Goal: Task Accomplishment & Management: Use online tool/utility

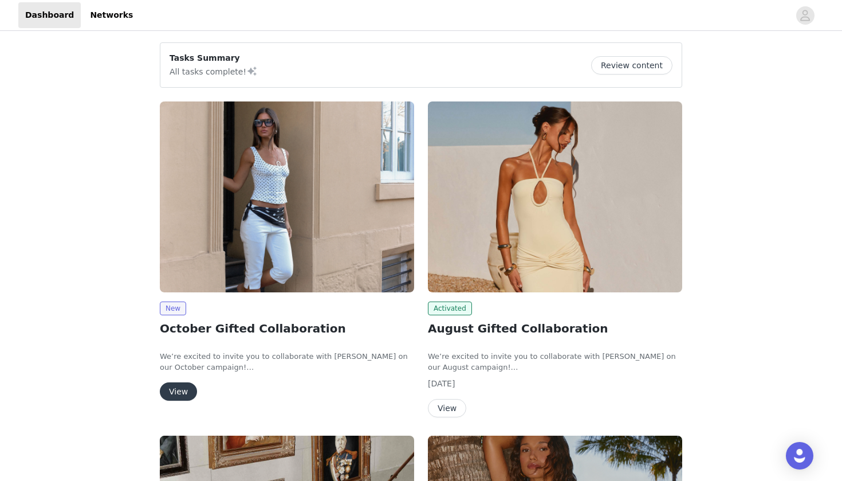
click at [181, 389] on button "View" at bounding box center [178, 391] width 37 height 18
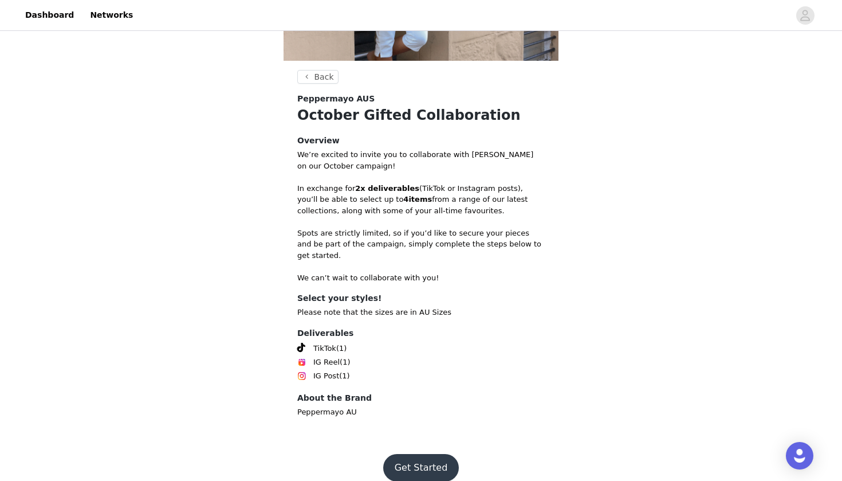
scroll to position [178, 0]
click at [415, 454] on button "Get Started" at bounding box center [421, 468] width 76 height 28
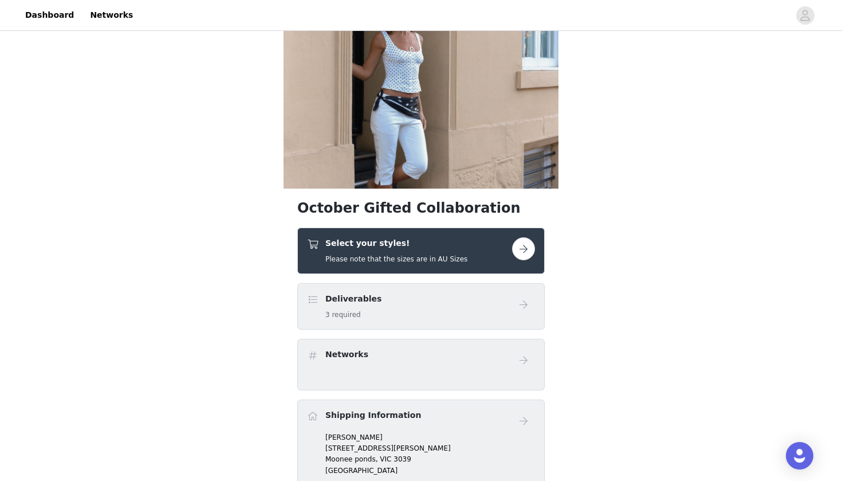
scroll to position [55, 0]
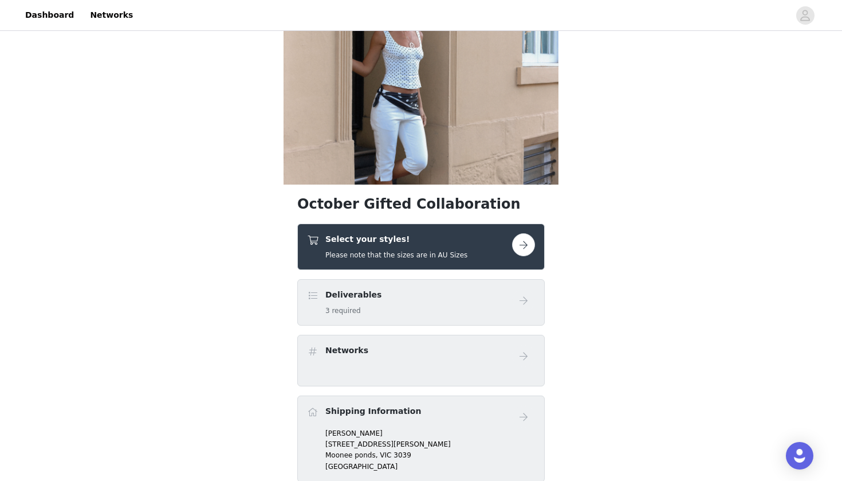
click at [526, 248] on button "button" at bounding box center [523, 244] width 23 height 23
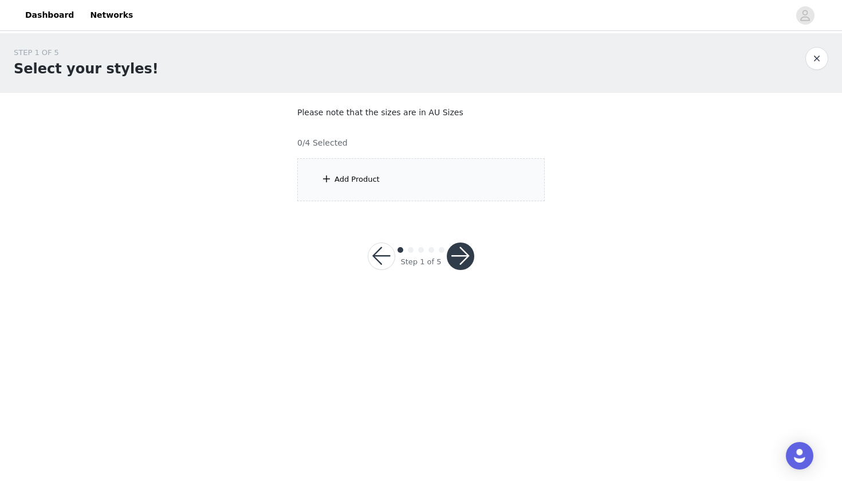
click at [438, 177] on div "Add Product" at bounding box center [421, 179] width 248 height 43
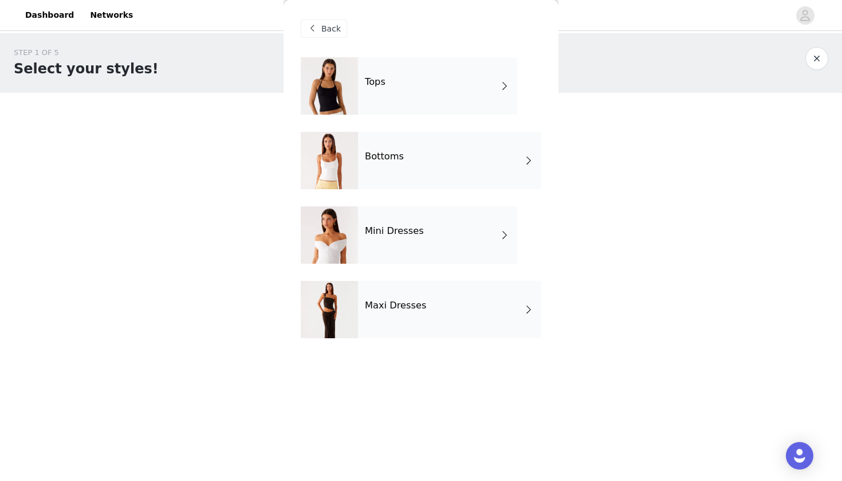
click at [410, 237] on div "Mini Dresses" at bounding box center [437, 234] width 159 height 57
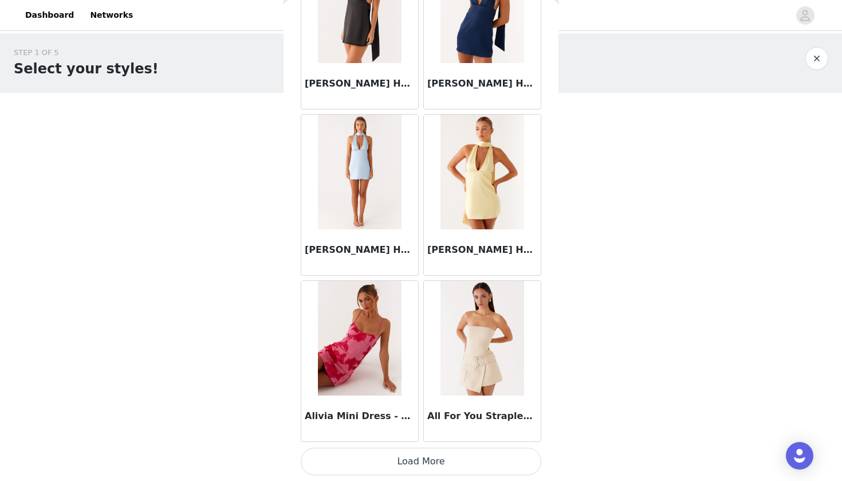
scroll to position [1273, 0]
click at [417, 454] on button "Load More" at bounding box center [421, 462] width 241 height 28
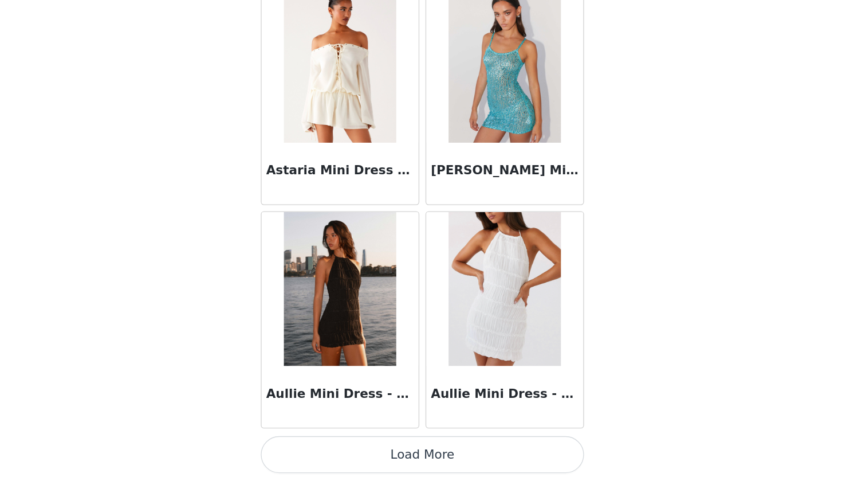
scroll to position [0, 0]
click at [309, 448] on button "Load More" at bounding box center [421, 462] width 241 height 28
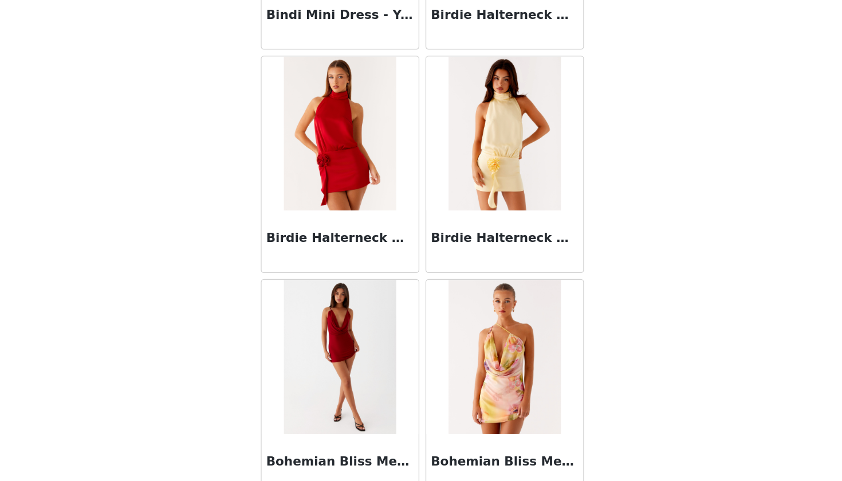
scroll to position [4548, 0]
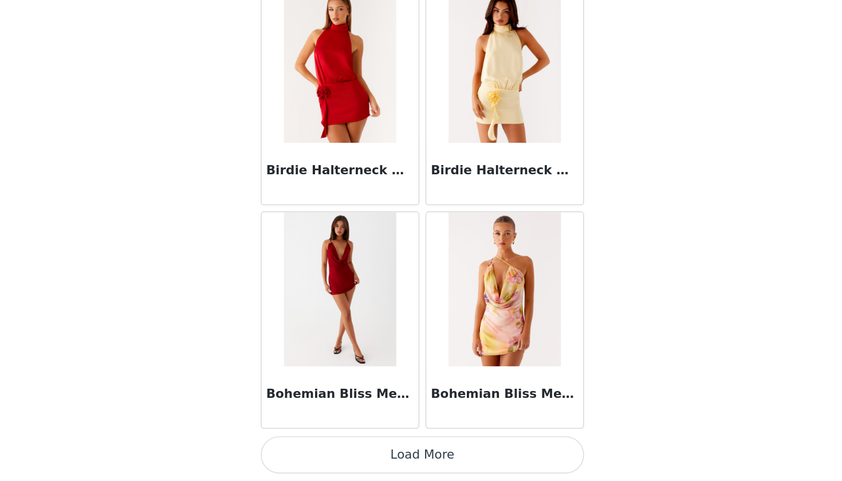
click at [309, 448] on button "Load More" at bounding box center [421, 462] width 241 height 28
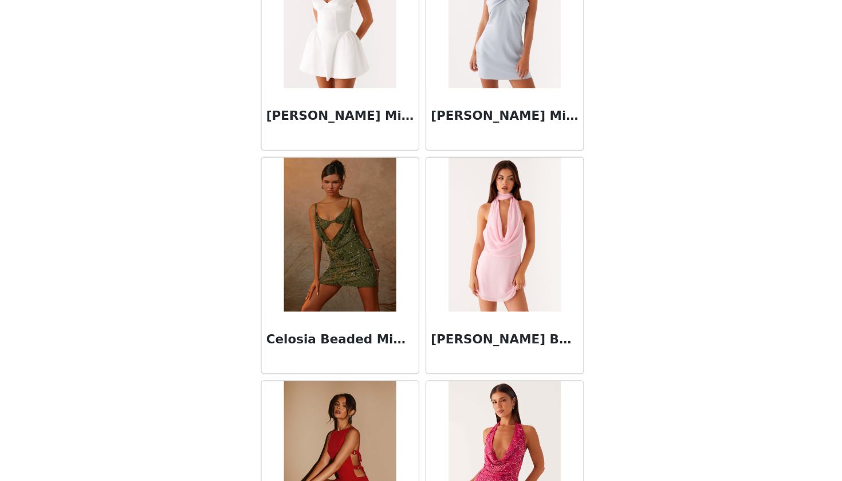
scroll to position [6135, 0]
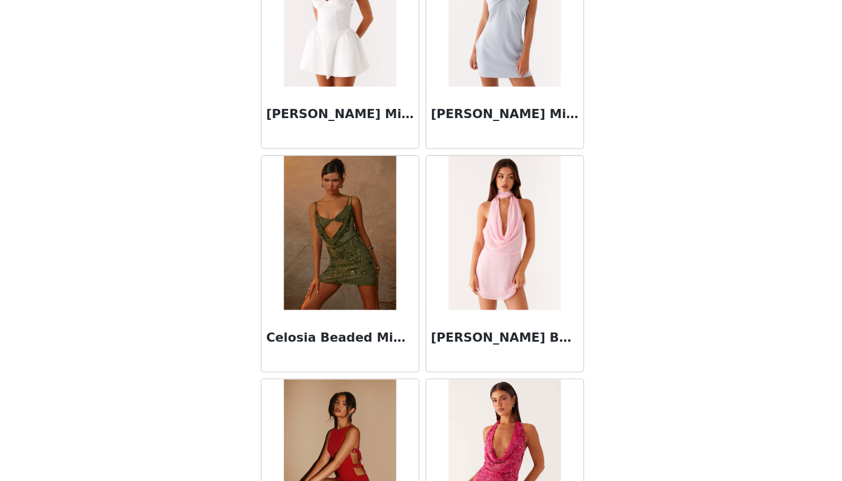
click at [318, 239] on img at bounding box center [359, 296] width 83 height 115
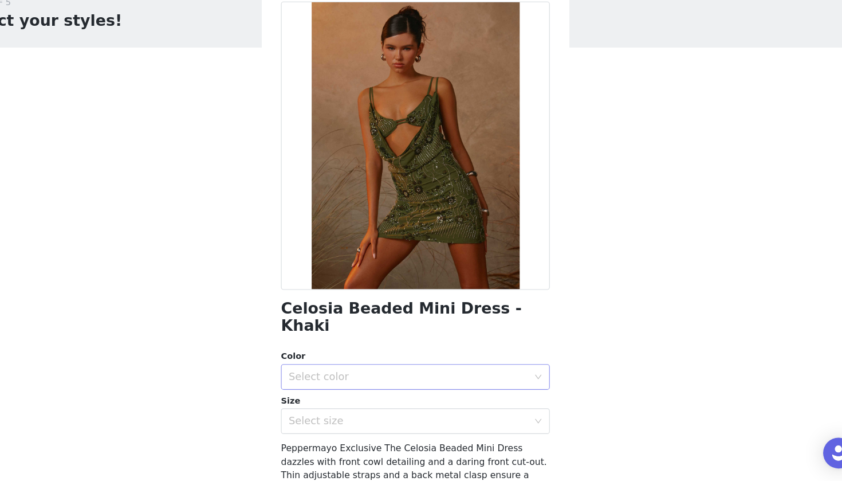
scroll to position [3, 0]
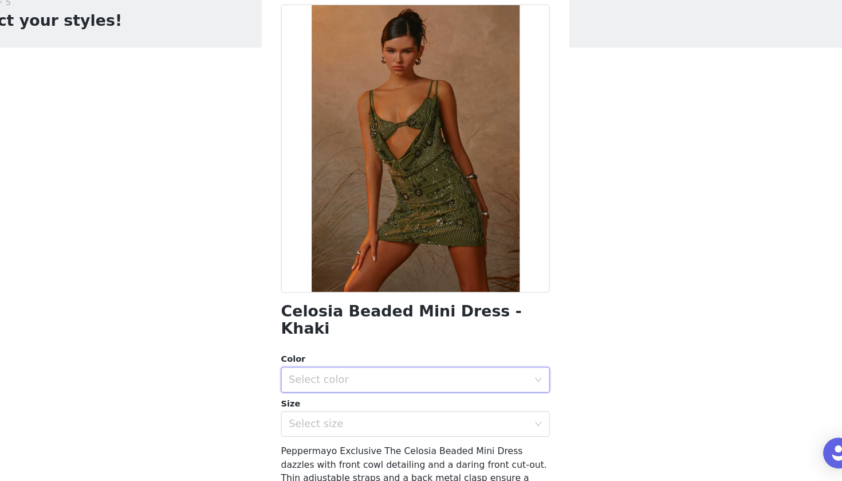
click at [440, 379] on div "Select color" at bounding box center [418, 390] width 220 height 22
click at [375, 390] on li "Khaki" at bounding box center [421, 399] width 241 height 18
click at [412, 424] on div "Select size" at bounding box center [415, 429] width 214 height 11
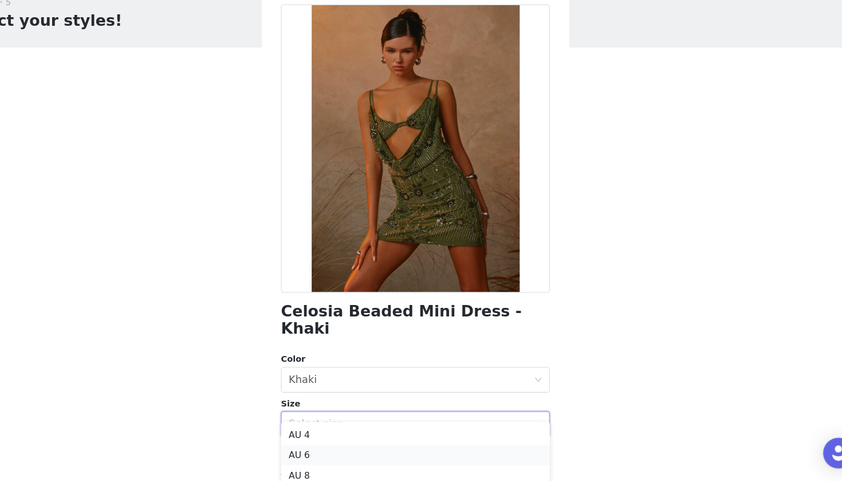
click at [372, 448] on li "AU 6" at bounding box center [421, 457] width 241 height 18
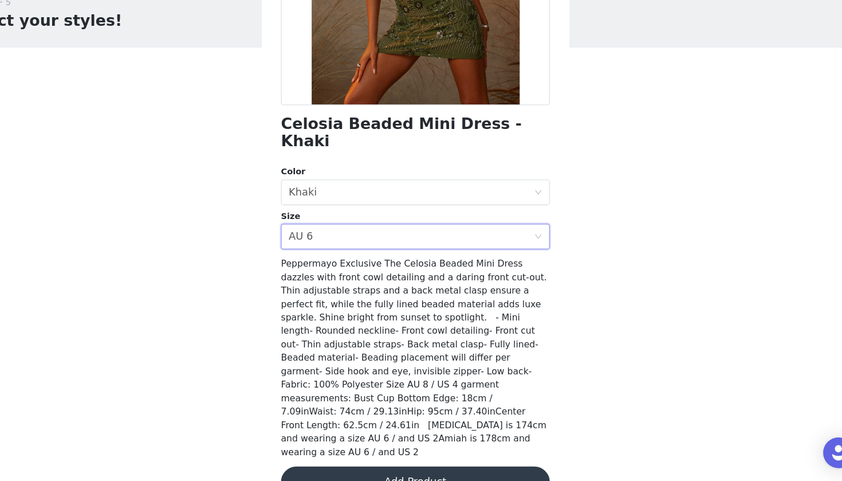
scroll to position [0, 0]
click at [400, 468] on button "Add Product" at bounding box center [421, 482] width 241 height 28
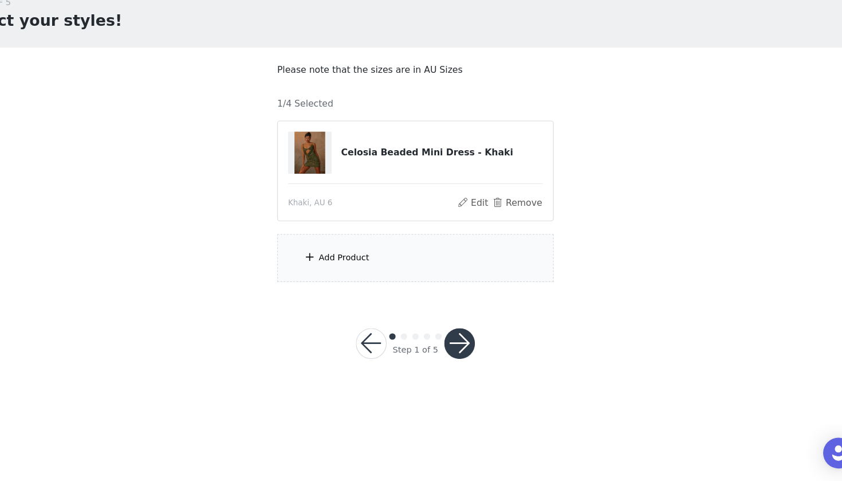
click at [356, 260] on div "Add Product" at bounding box center [421, 281] width 248 height 43
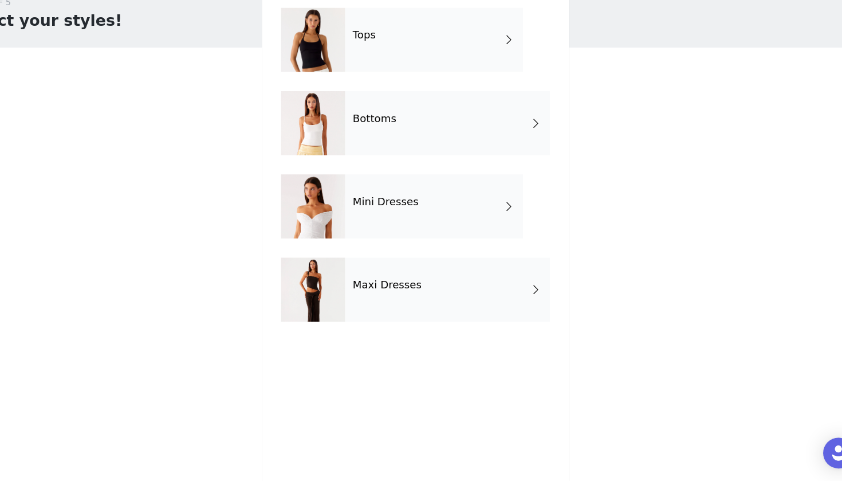
click at [365, 300] on h4 "Maxi Dresses" at bounding box center [396, 305] width 62 height 10
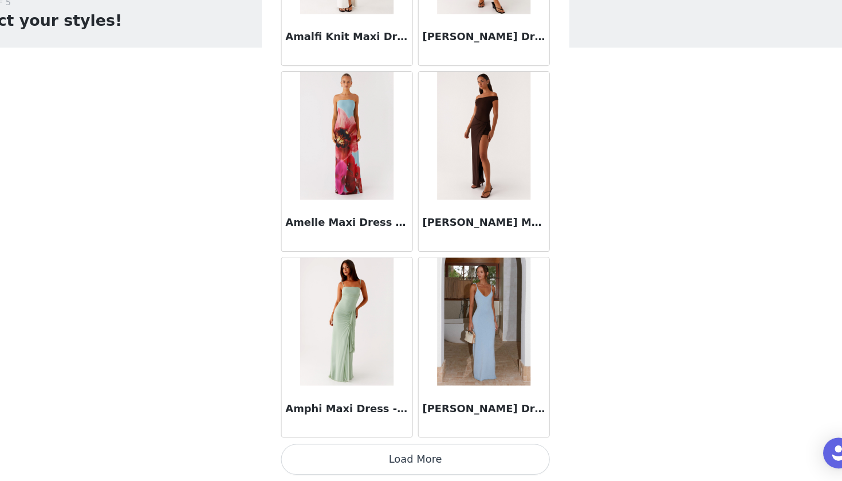
click at [356, 448] on button "Load More" at bounding box center [421, 462] width 241 height 28
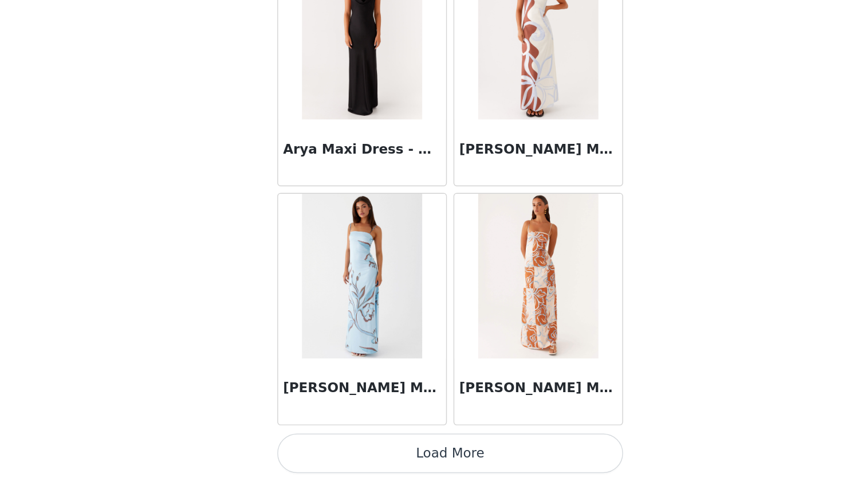
click at [302, 448] on button "Load More" at bounding box center [421, 462] width 241 height 28
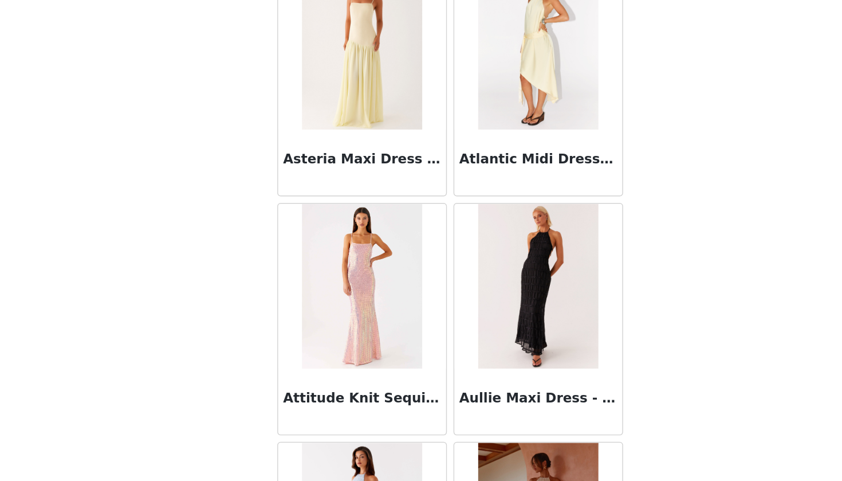
scroll to position [3428, 0]
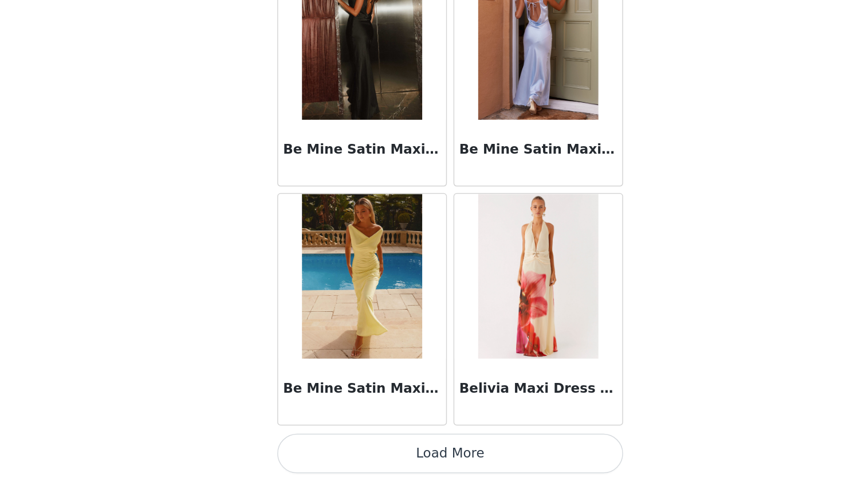
click at [303, 448] on button "Load More" at bounding box center [421, 462] width 241 height 28
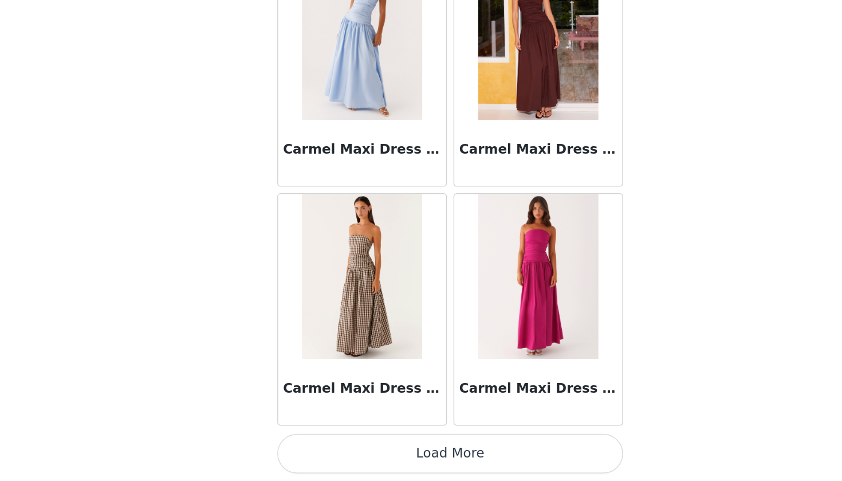
scroll to position [6259, 0]
click at [310, 448] on button "Load More" at bounding box center [421, 462] width 241 height 28
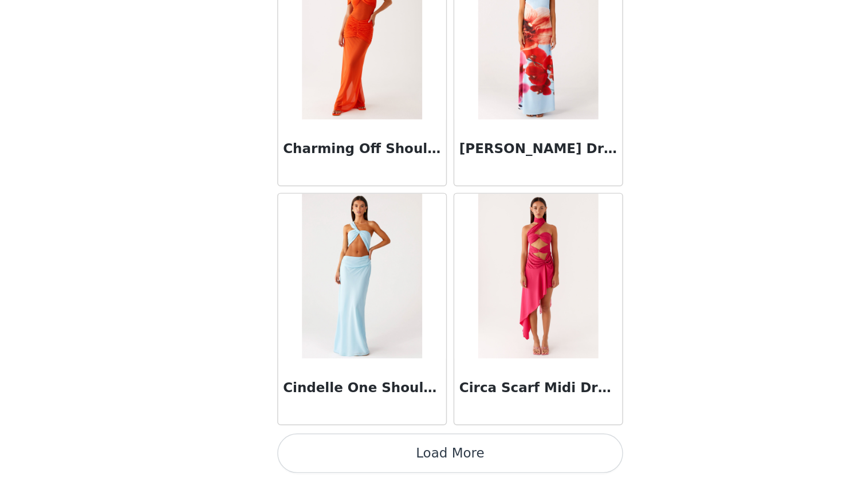
scroll to position [7921, 0]
click at [325, 448] on button "Load More" at bounding box center [421, 462] width 241 height 28
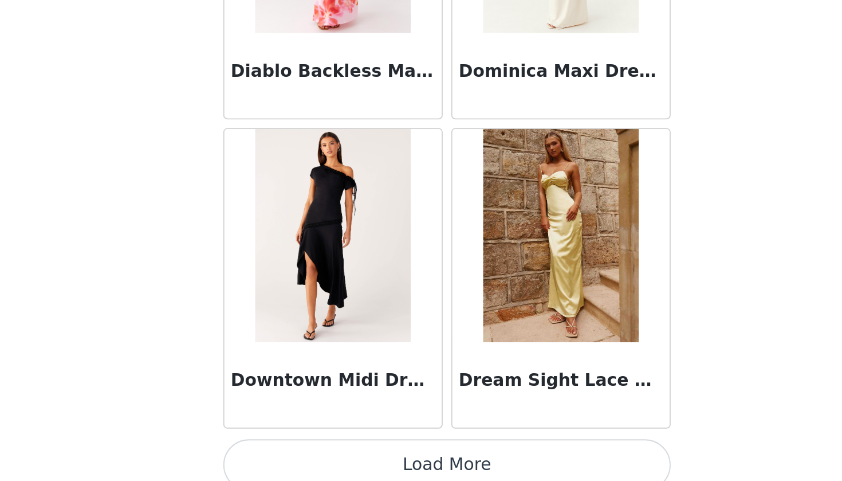
scroll to position [9583, 0]
click at [301, 448] on button "Load More" at bounding box center [421, 462] width 241 height 28
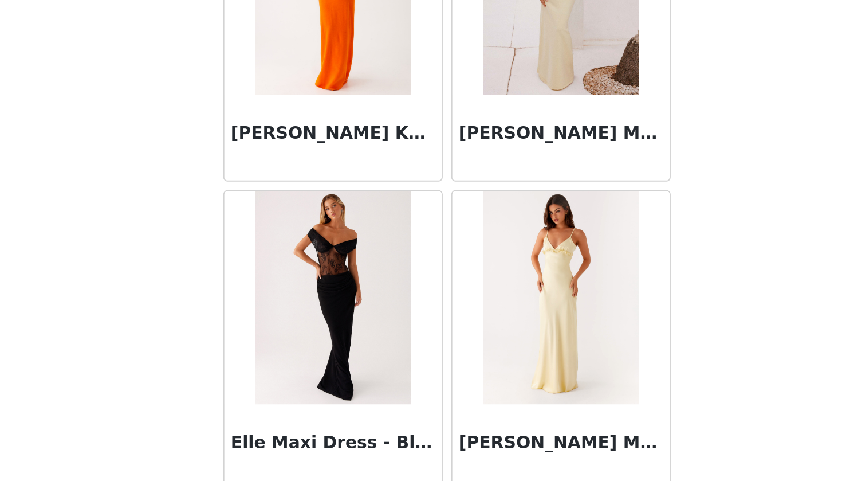
scroll to position [10714, 0]
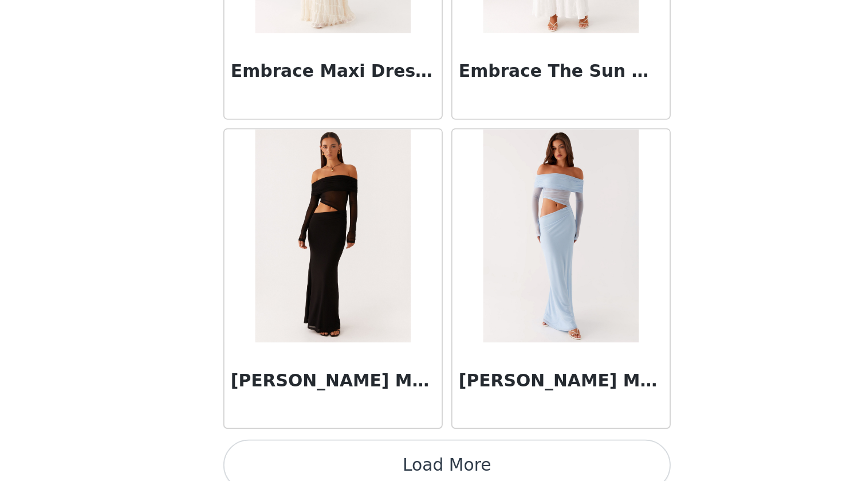
click at [301, 448] on button "Load More" at bounding box center [421, 462] width 241 height 28
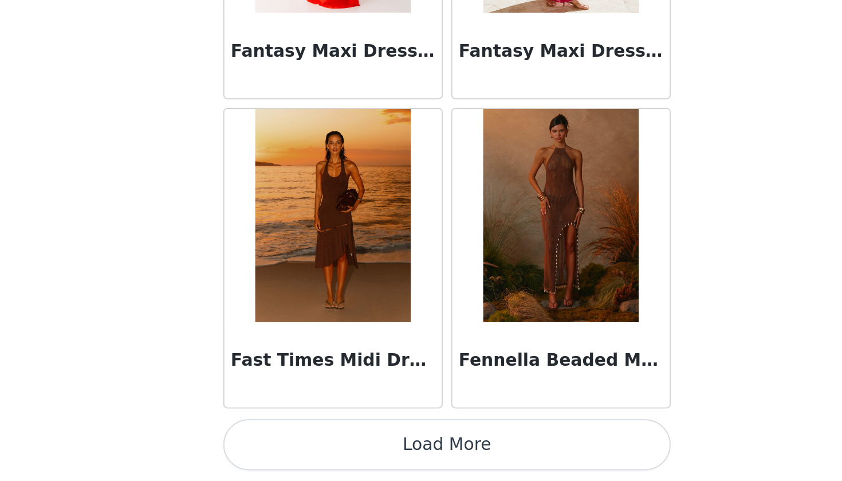
scroll to position [0, 0]
click at [301, 448] on button "Load More" at bounding box center [421, 462] width 241 height 28
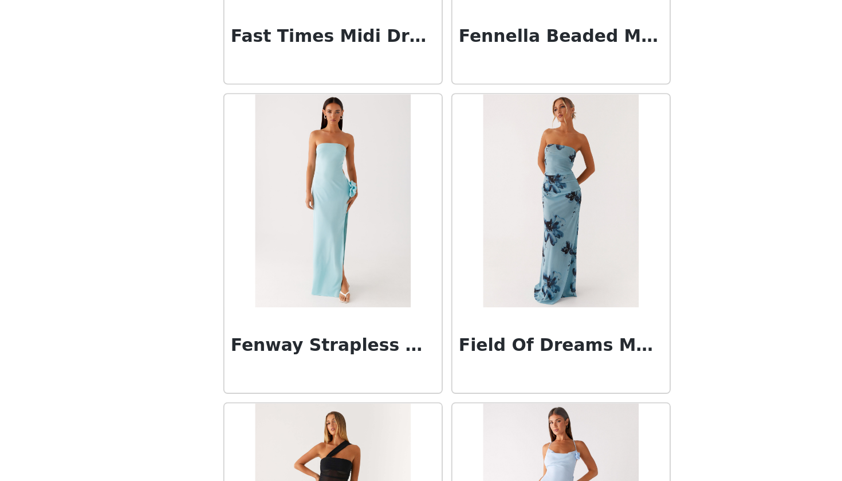
scroll to position [13082, 0]
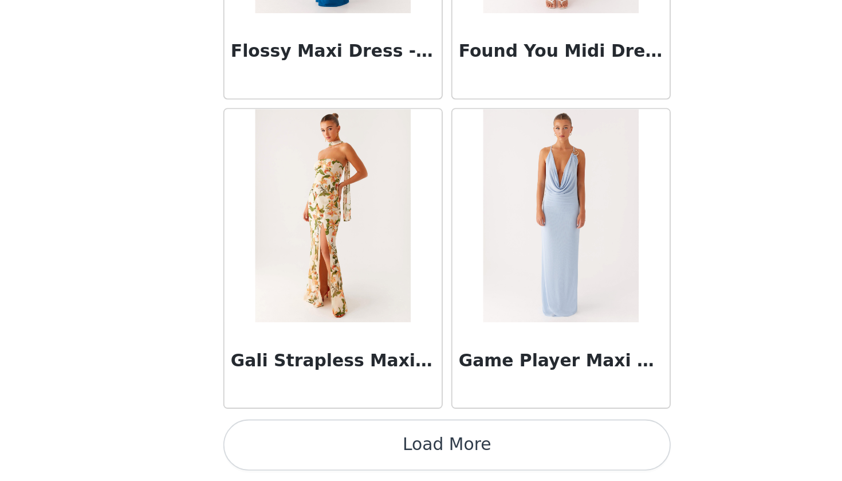
click at [301, 448] on button "Load More" at bounding box center [421, 462] width 241 height 28
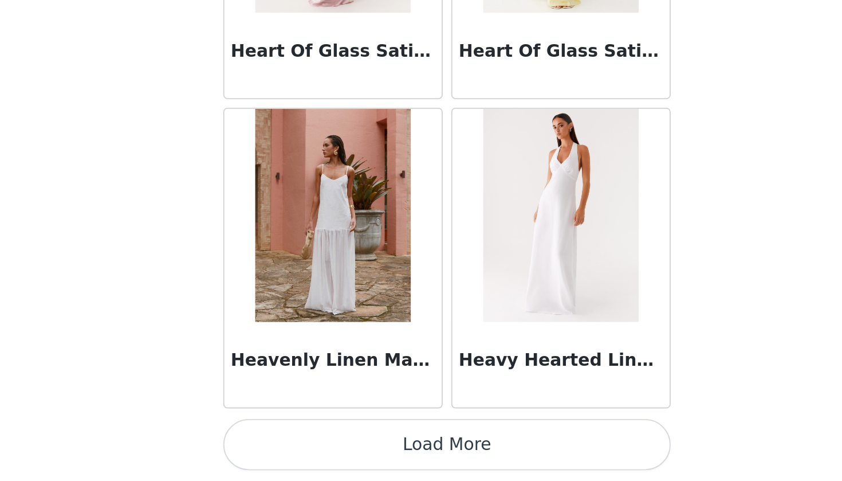
scroll to position [0, 0]
click at [301, 448] on button "Load More" at bounding box center [421, 462] width 241 height 28
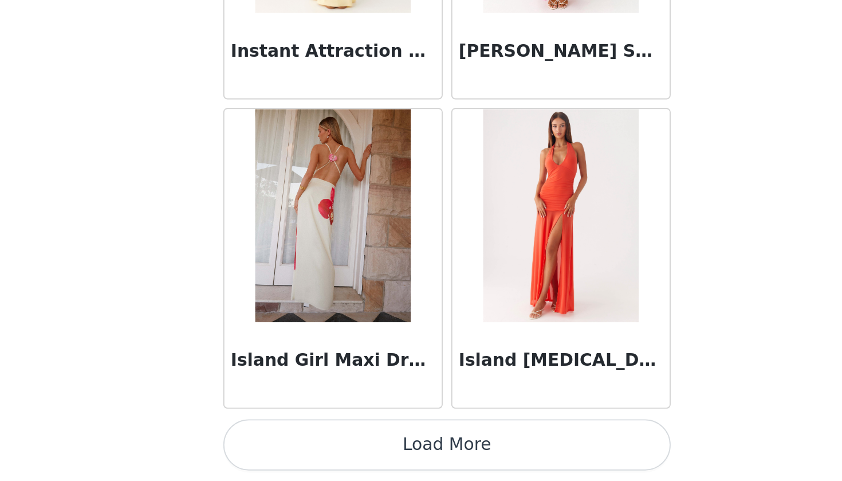
click at [301, 448] on button "Load More" at bounding box center [421, 462] width 241 height 28
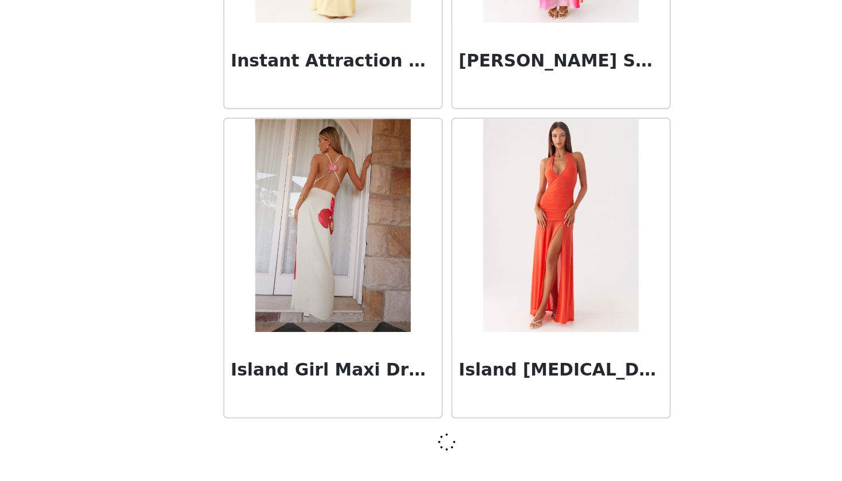
scroll to position [17888, 0]
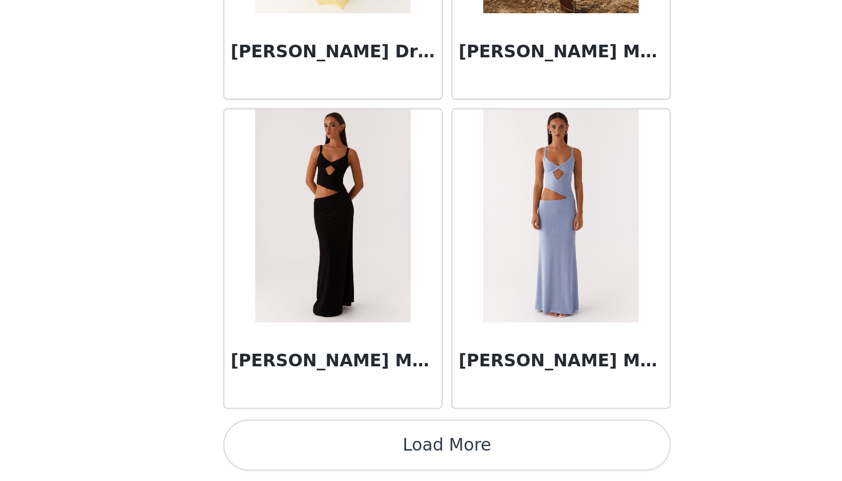
click at [301, 448] on button "Load More" at bounding box center [421, 462] width 241 height 28
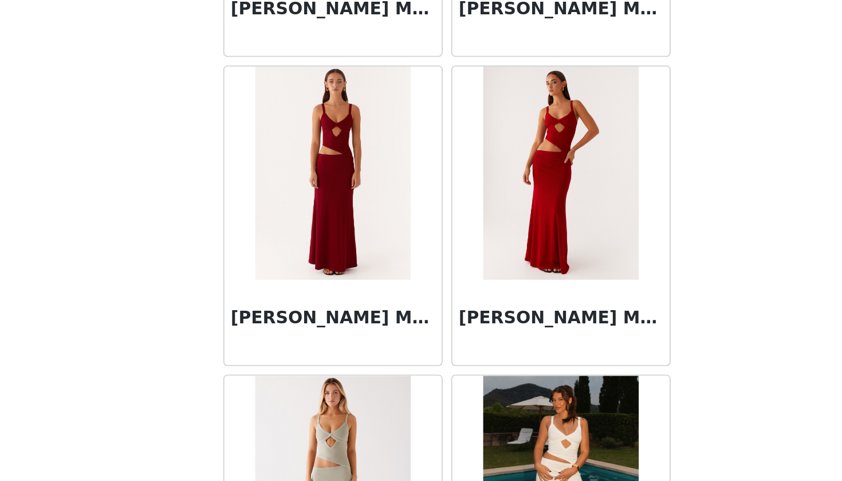
scroll to position [19746, 0]
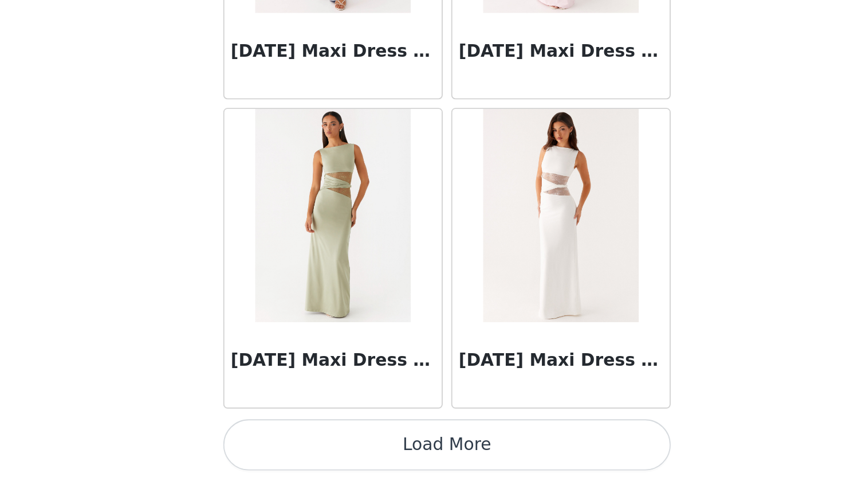
click at [301, 448] on button "Load More" at bounding box center [421, 462] width 241 height 28
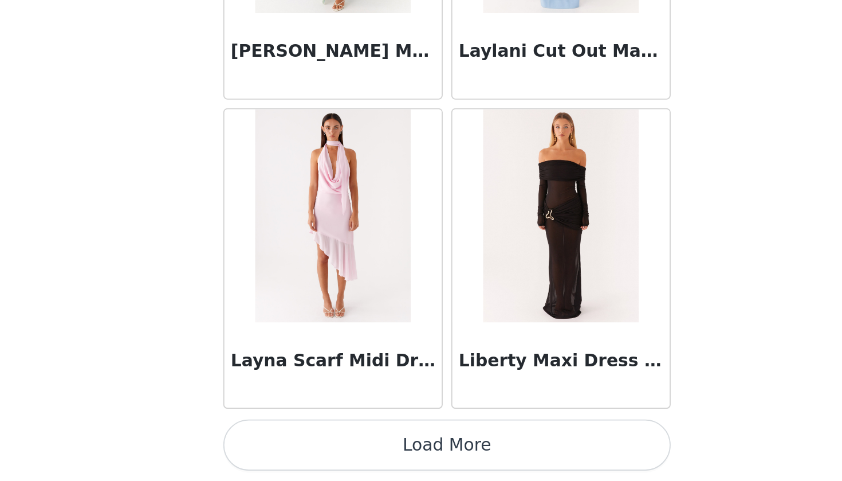
scroll to position [22879, 0]
click at [301, 448] on button "Load More" at bounding box center [421, 462] width 241 height 28
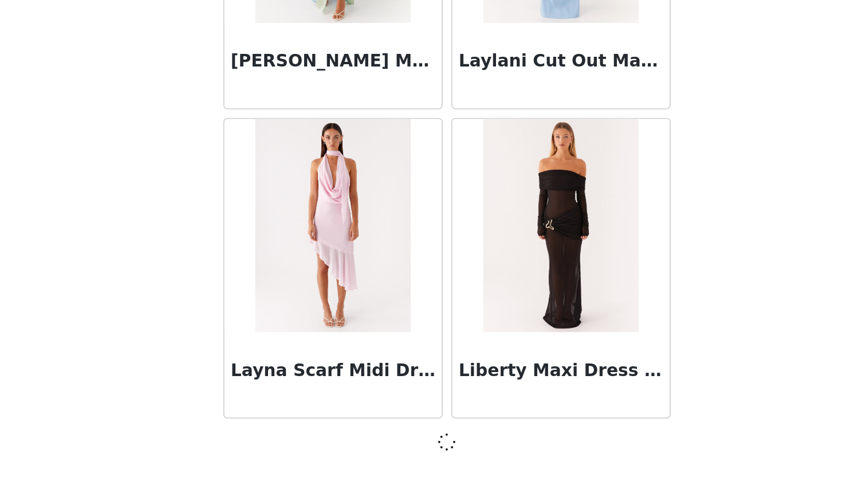
scroll to position [22874, 0]
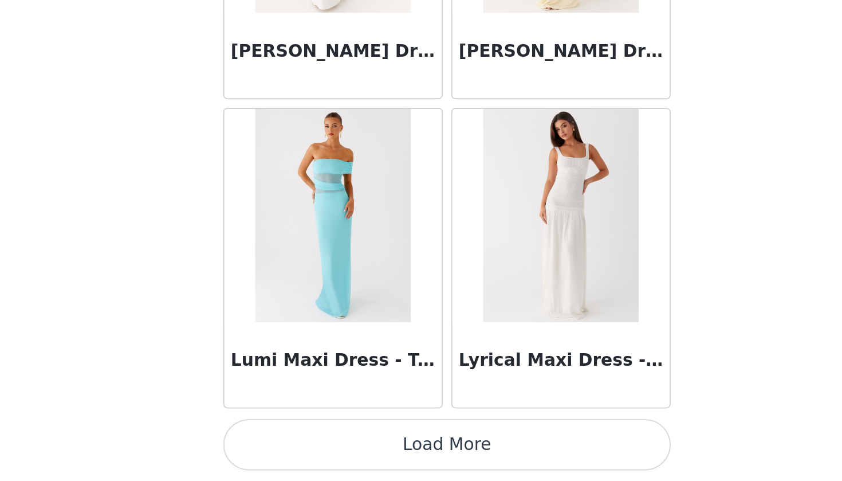
click at [301, 448] on button "Load More" at bounding box center [421, 462] width 241 height 28
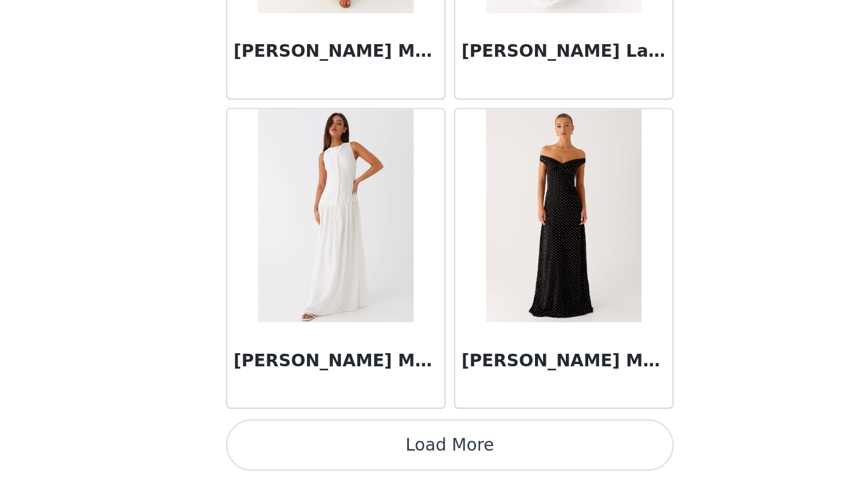
scroll to position [0, 0]
click at [301, 448] on button "Load More" at bounding box center [421, 462] width 241 height 28
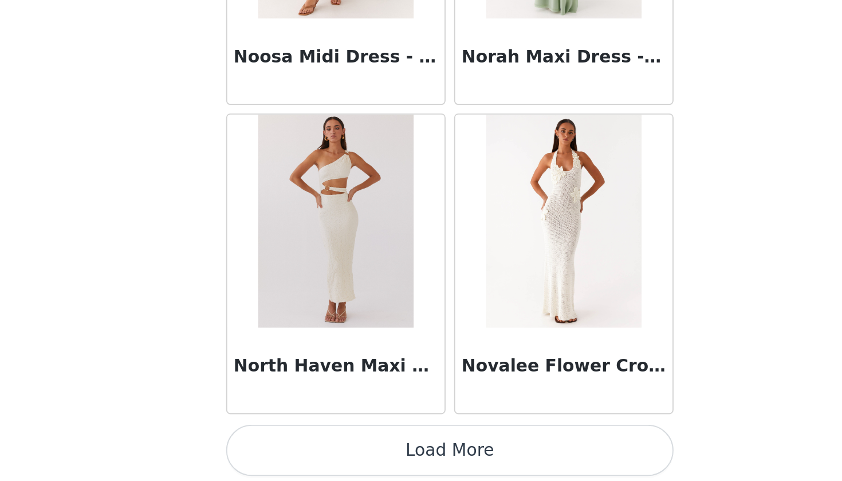
scroll to position [27863, 0]
click at [301, 450] on button "Load More" at bounding box center [421, 464] width 241 height 28
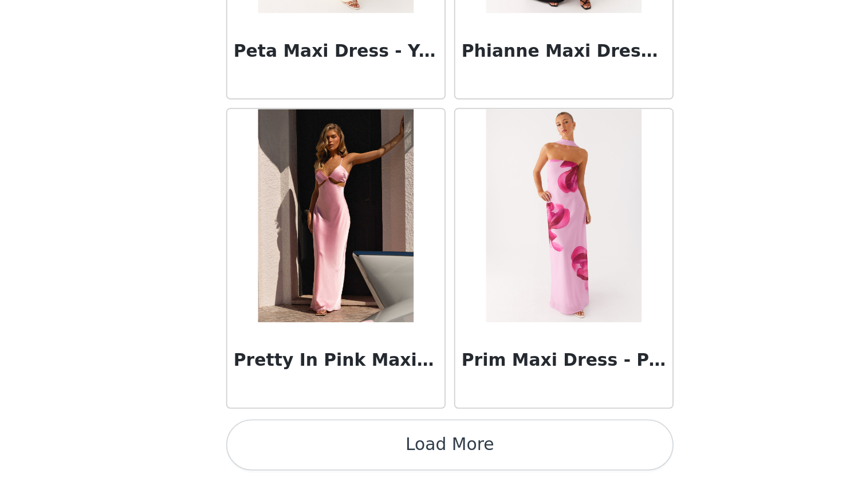
scroll to position [0, 0]
click at [301, 448] on button "Load More" at bounding box center [421, 462] width 241 height 28
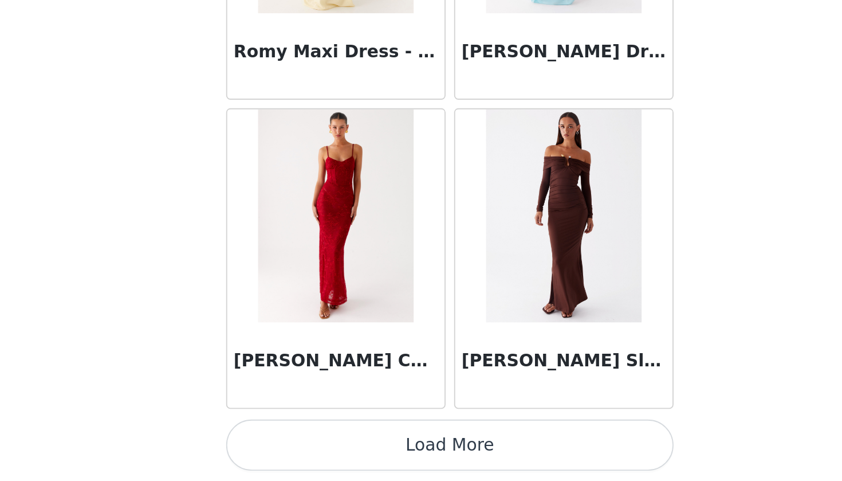
click at [301, 448] on button "Load More" at bounding box center [421, 462] width 241 height 28
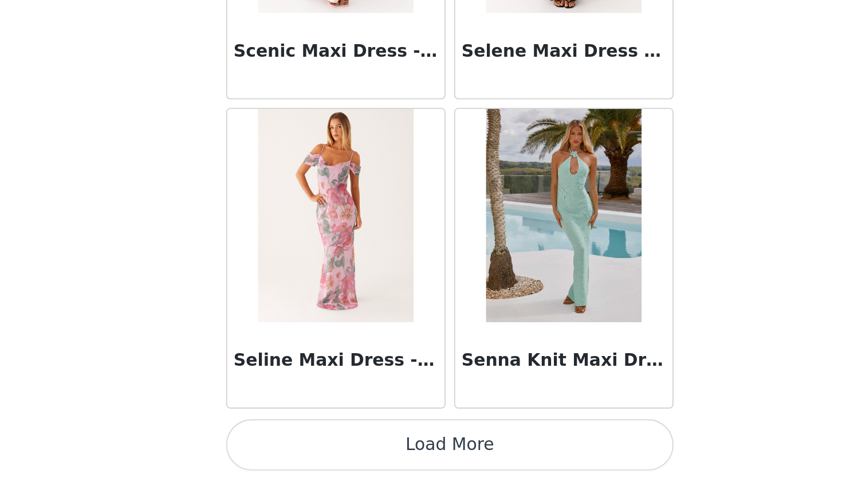
scroll to position [32852, 0]
click at [301, 448] on button "Load More" at bounding box center [421, 462] width 241 height 28
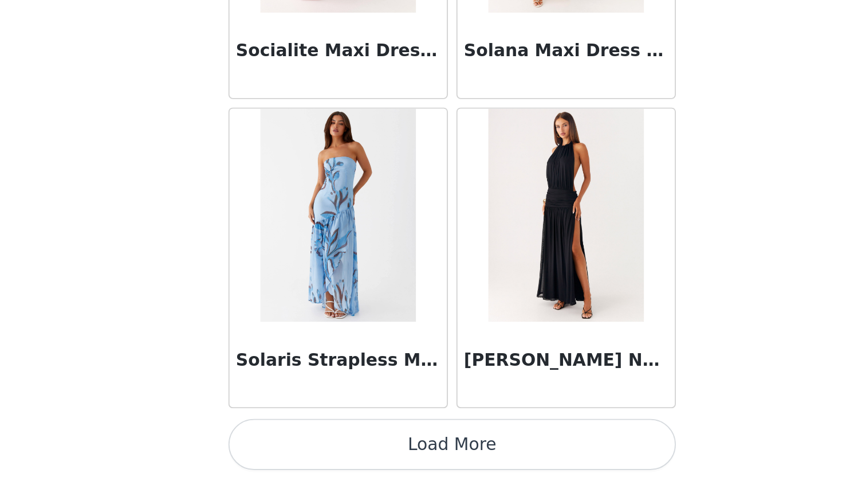
scroll to position [0, 0]
click at [301, 448] on button "Load More" at bounding box center [421, 462] width 241 height 28
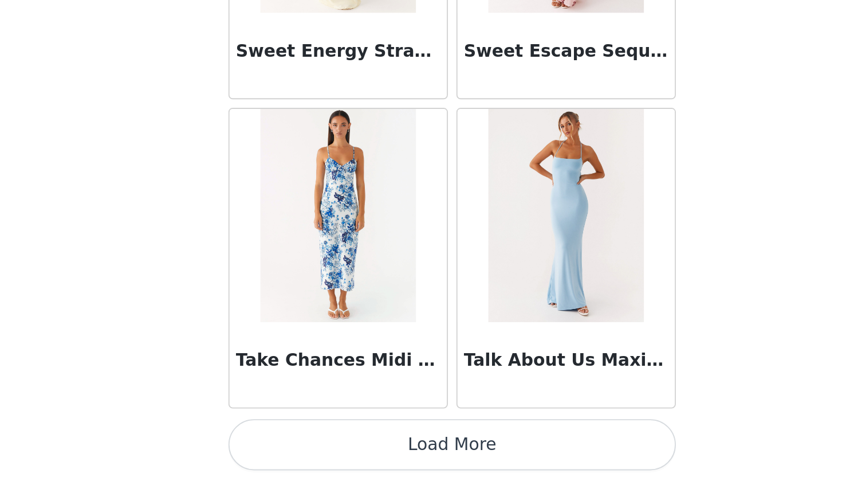
click at [301, 448] on button "Load More" at bounding box center [421, 462] width 241 height 28
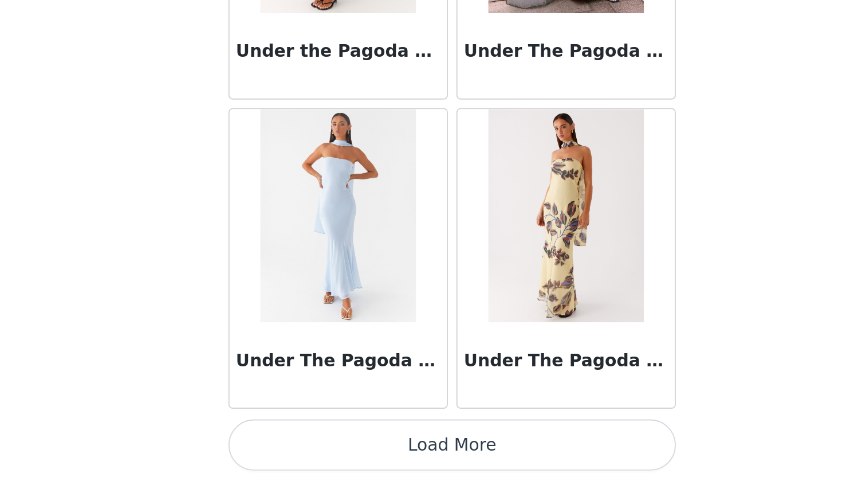
click at [301, 448] on button "Load More" at bounding box center [421, 462] width 241 height 28
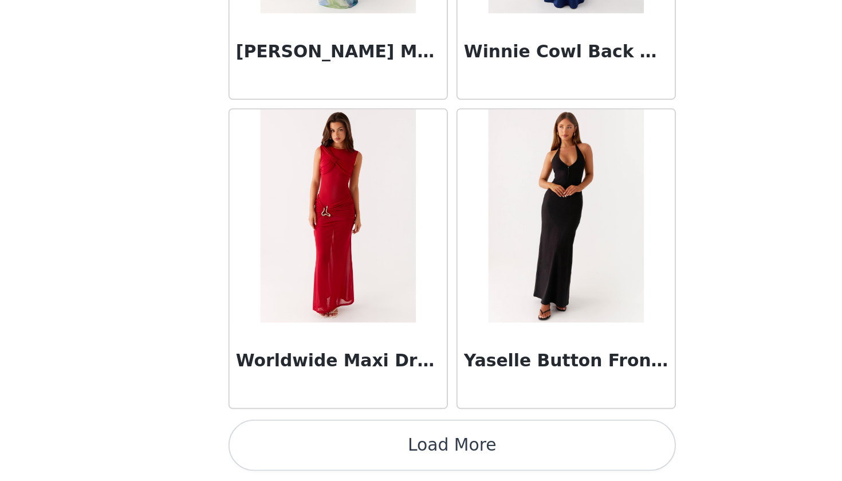
click at [301, 448] on button "Load More" at bounding box center [421, 462] width 241 height 28
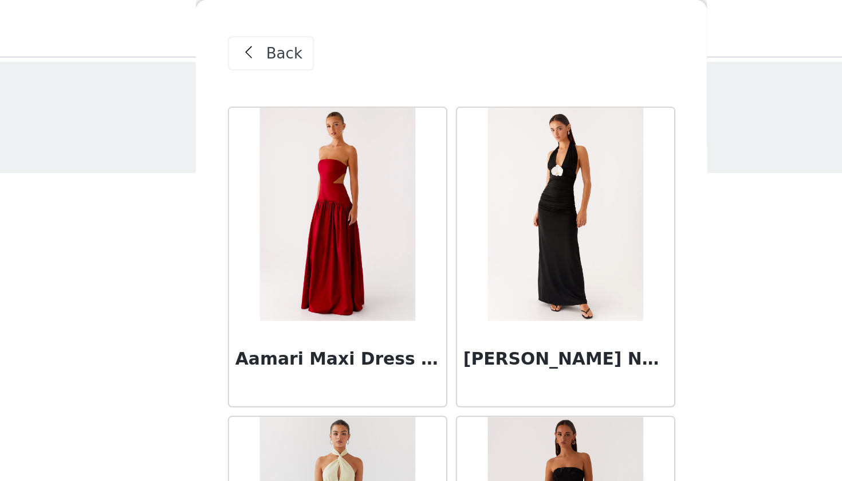
click at [301, 31] on div "Back" at bounding box center [324, 28] width 46 height 18
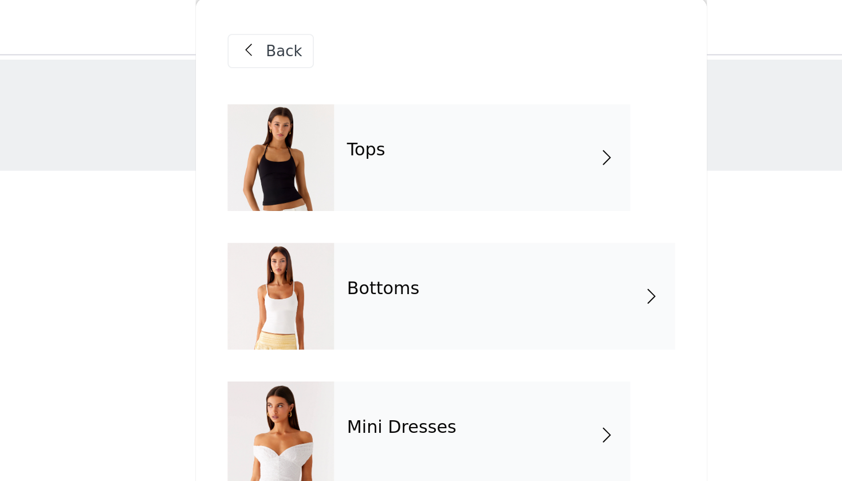
click at [358, 92] on div "Tops" at bounding box center [437, 85] width 159 height 57
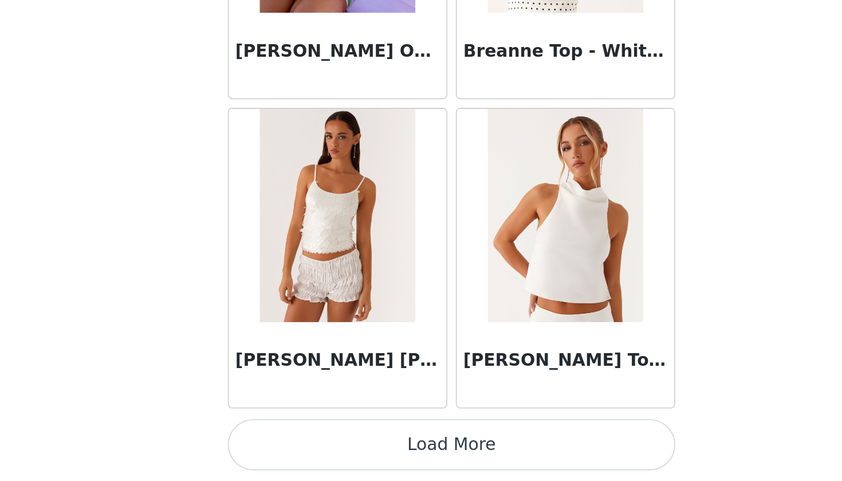
click at [301, 448] on button "Load More" at bounding box center [421, 462] width 241 height 28
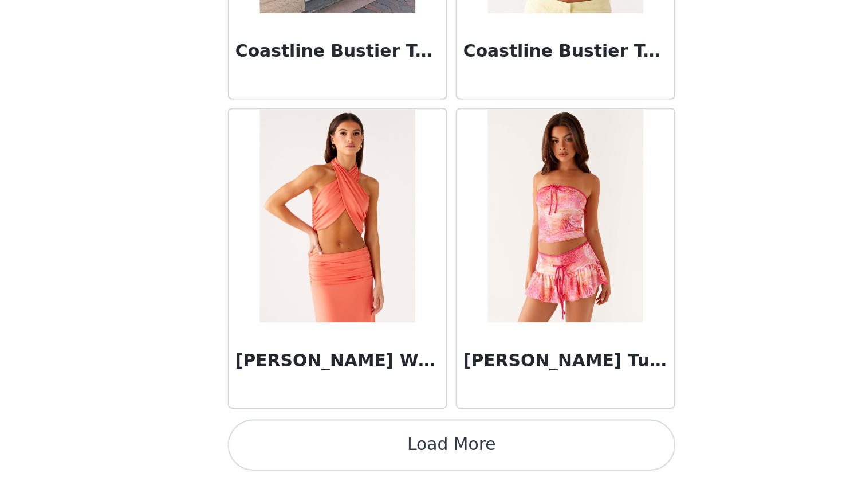
click at [301, 448] on button "Load More" at bounding box center [421, 462] width 241 height 28
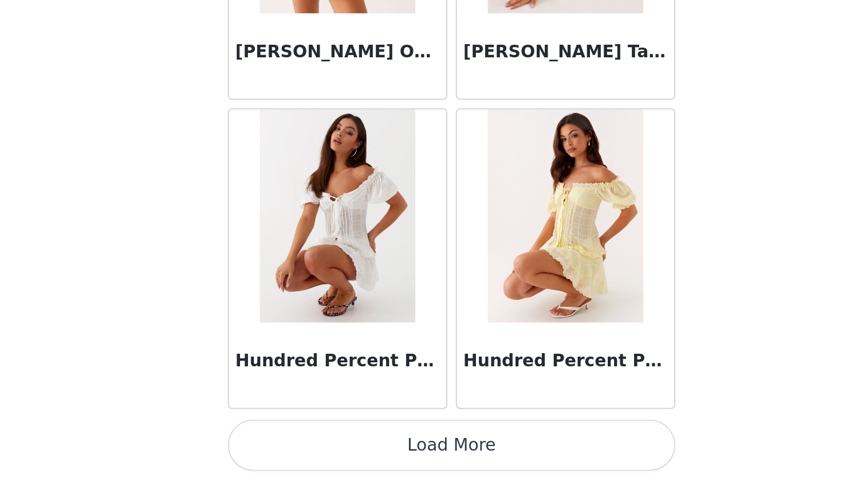
click at [301, 448] on button "Load More" at bounding box center [421, 462] width 241 height 28
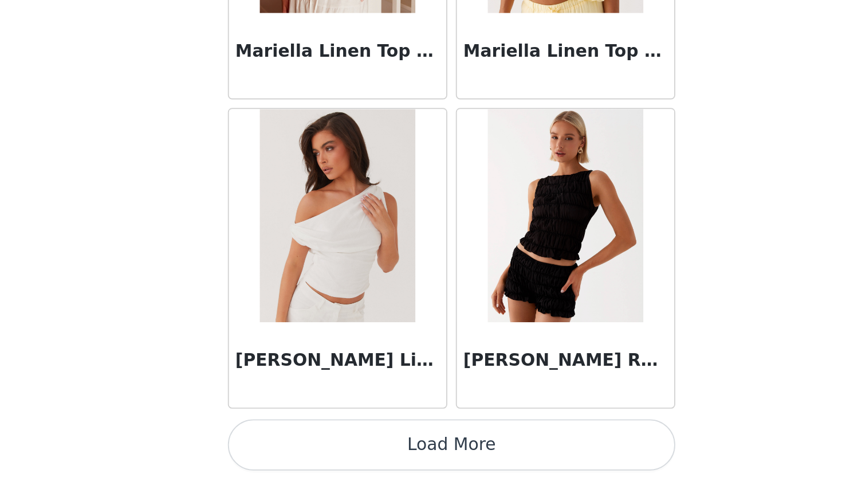
click at [301, 448] on button "Load More" at bounding box center [421, 462] width 241 height 28
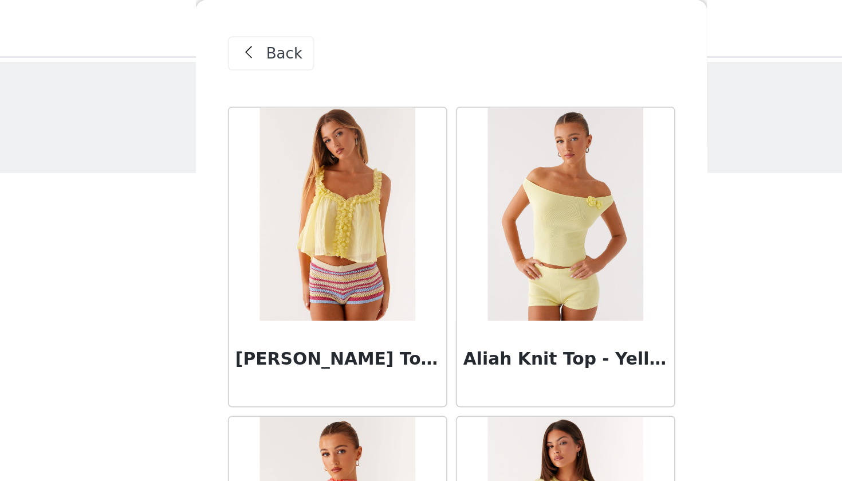
click at [301, 36] on div "Back" at bounding box center [324, 28] width 46 height 18
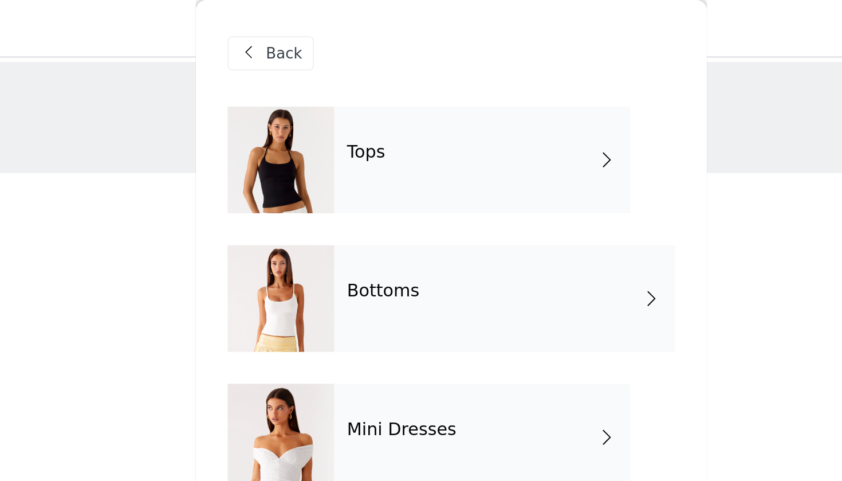
click at [358, 162] on div "Bottoms" at bounding box center [449, 160] width 183 height 57
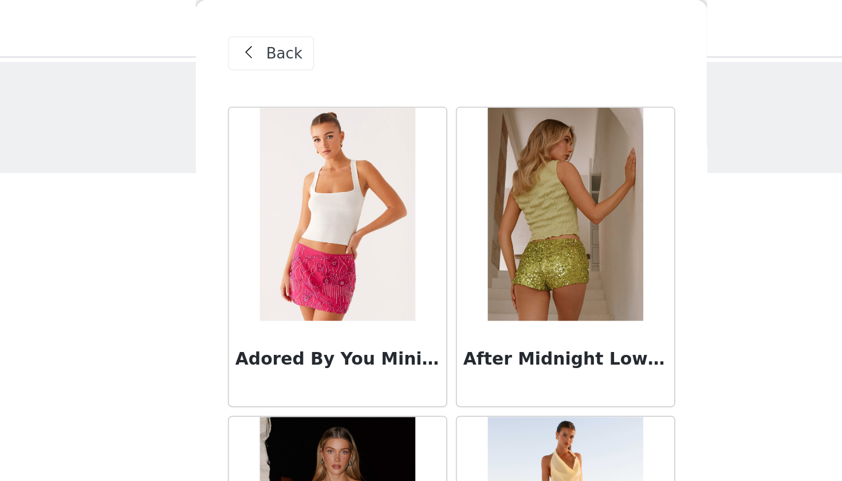
click at [441, 119] on img at bounding box center [482, 115] width 83 height 115
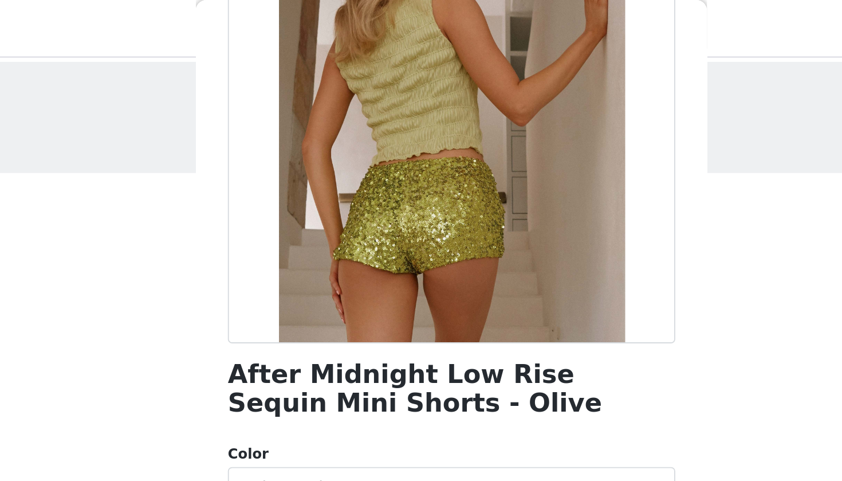
scroll to position [131, 0]
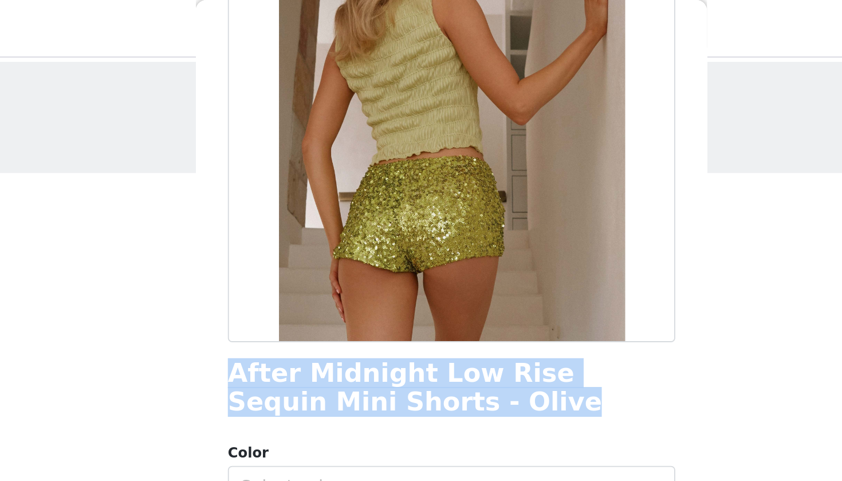
drag, startPoint x: 211, startPoint y: 215, endPoint x: 118, endPoint y: 197, distance: 94.6
click at [284, 197] on div "Back After Midnight Low Rise Sequin Mini Shorts - Olive Color Select color Size…" at bounding box center [421, 240] width 275 height 481
copy h1 "After Midnight Low Rise Sequin Mini Shorts - Olive"
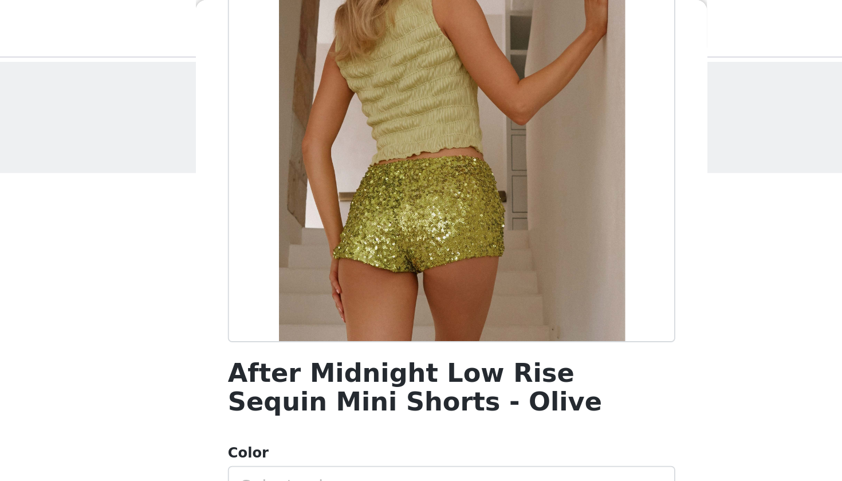
click at [284, 167] on div "Back After Midnight Low Rise Sequin Mini Shorts - Olive Color Select color Size…" at bounding box center [421, 240] width 275 height 481
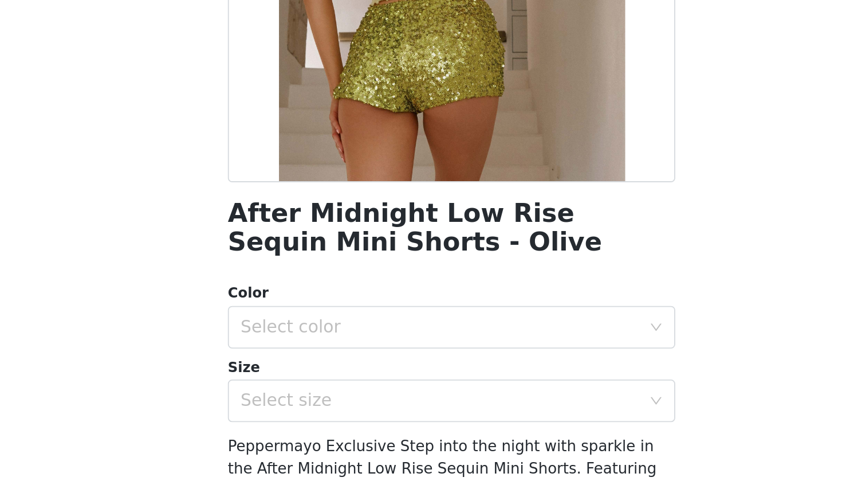
scroll to position [0, 0]
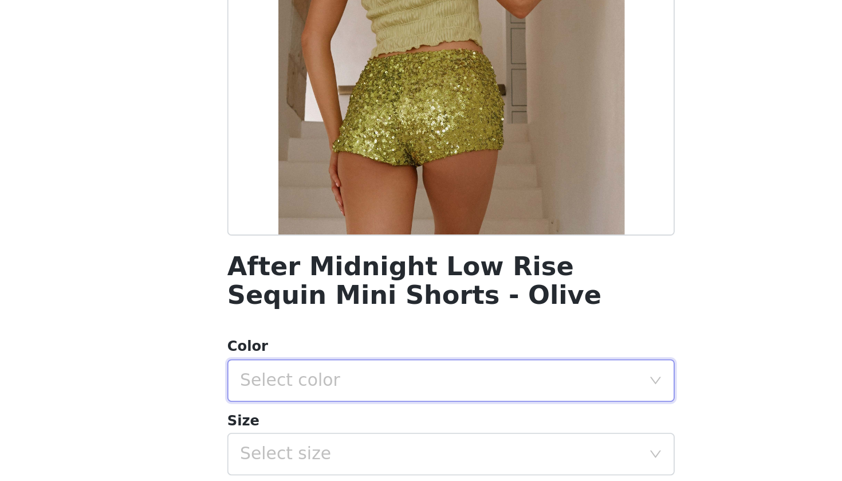
click at [308, 382] on div "Select color" at bounding box center [418, 393] width 220 height 22
click at [301, 409] on li "Olive" at bounding box center [421, 418] width 241 height 18
click at [308, 427] on div "Select size" at bounding box center [415, 432] width 214 height 11
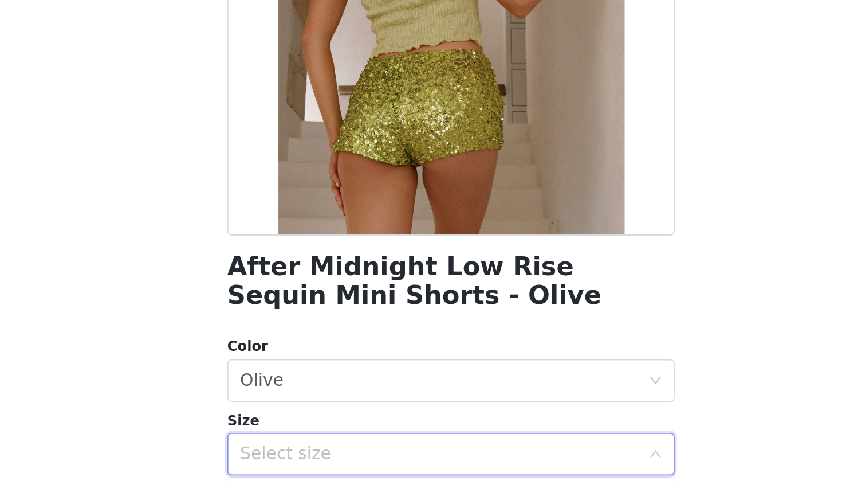
click at [308, 427] on div "Select size" at bounding box center [415, 432] width 214 height 11
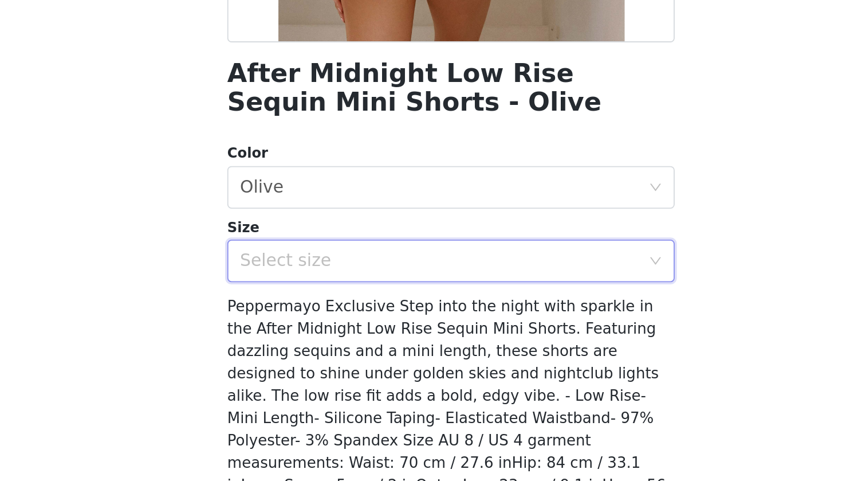
scroll to position [115, 0]
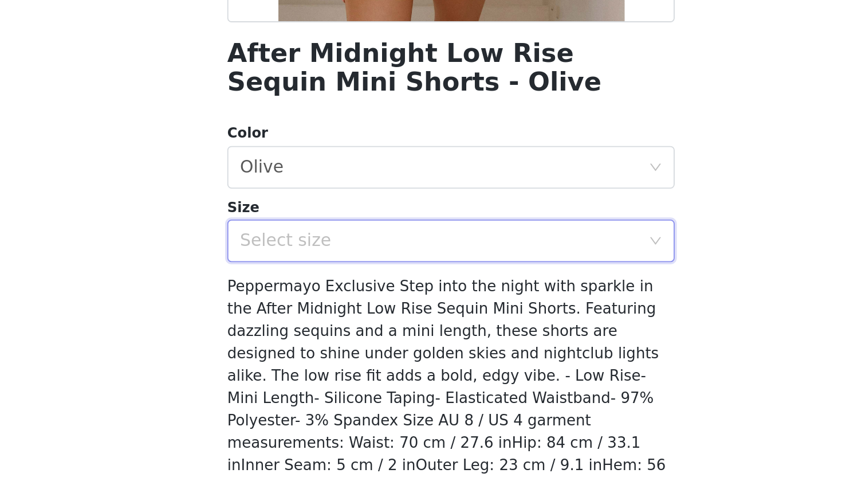
click at [528, 316] on icon "icon: down" at bounding box center [531, 318] width 6 height 4
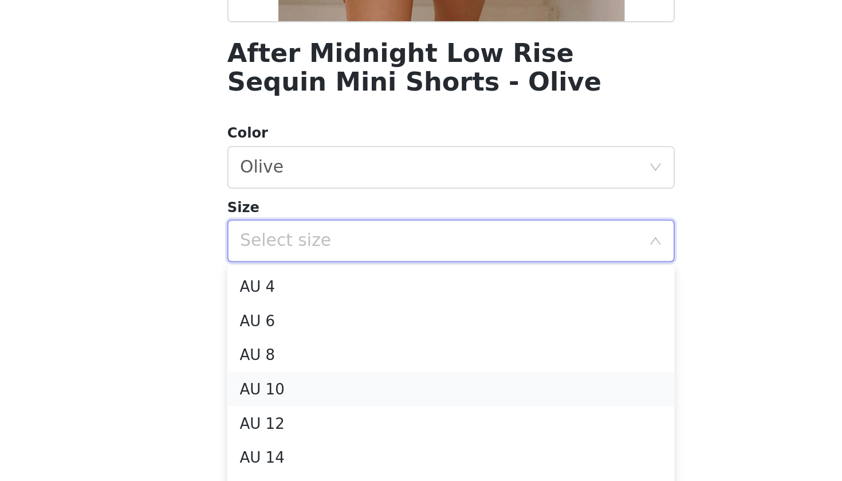
click at [301, 389] on li "AU 10" at bounding box center [421, 398] width 241 height 18
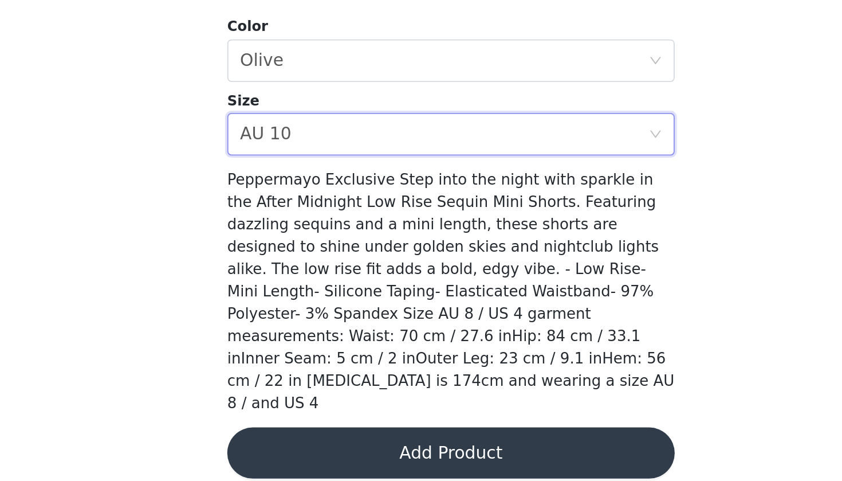
scroll to position [0, 0]
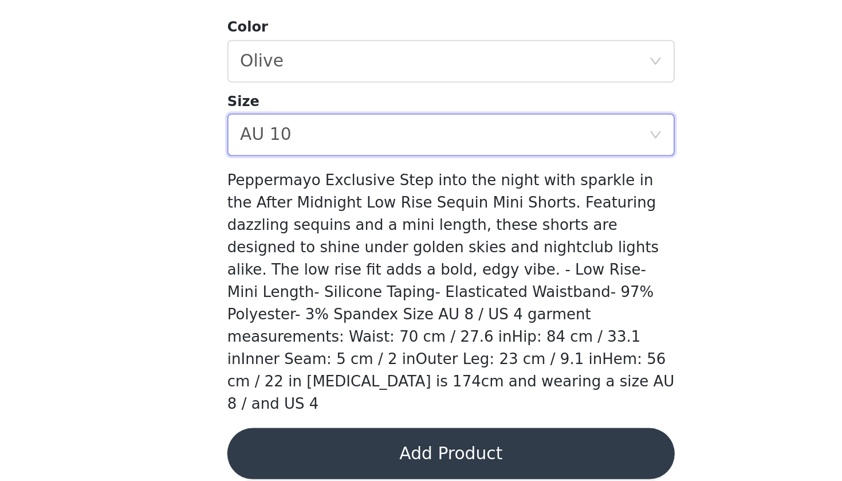
click at [301, 452] on button "Add Product" at bounding box center [421, 466] width 241 height 28
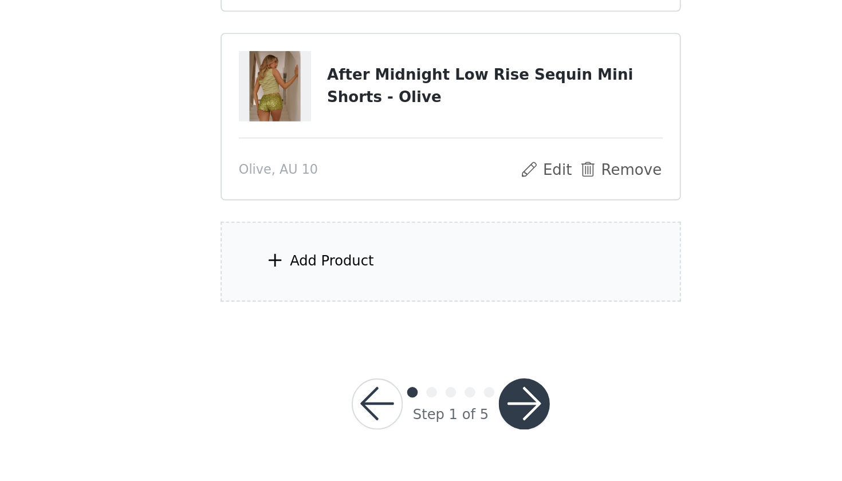
scroll to position [19, 0]
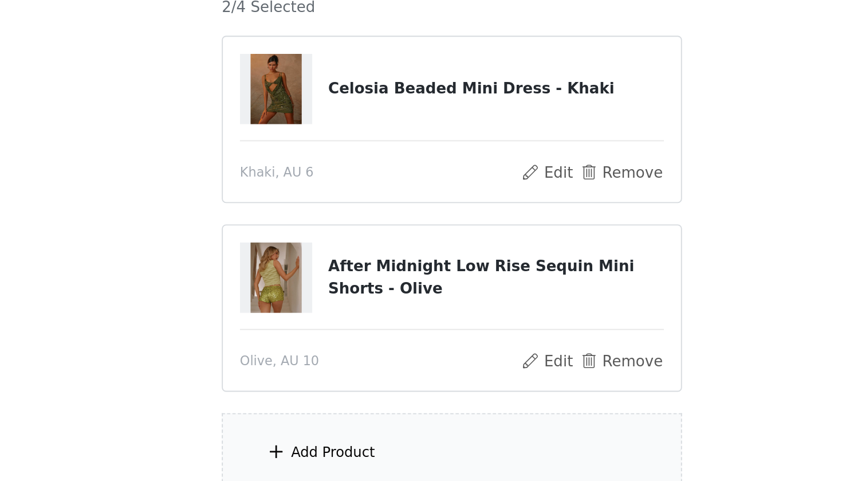
click at [297, 342] on div "Add Product" at bounding box center [421, 363] width 248 height 43
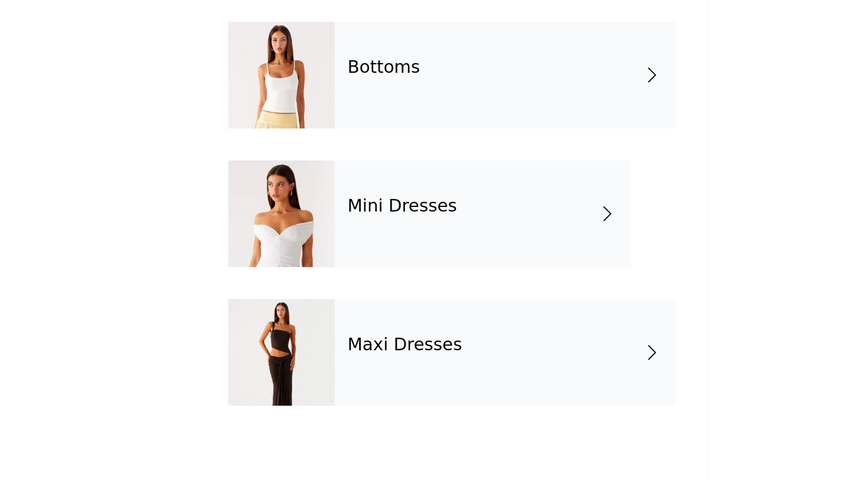
click at [358, 132] on div "Bottoms" at bounding box center [449, 160] width 183 height 57
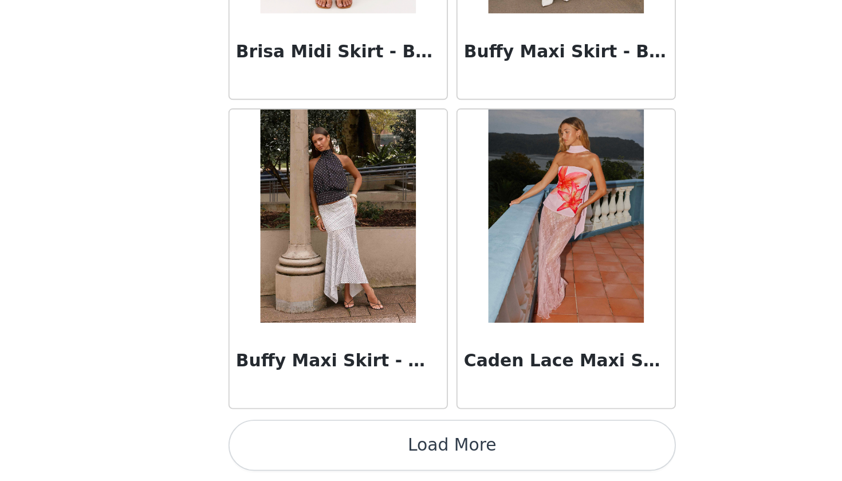
click at [301, 448] on button "Load More" at bounding box center [421, 462] width 241 height 28
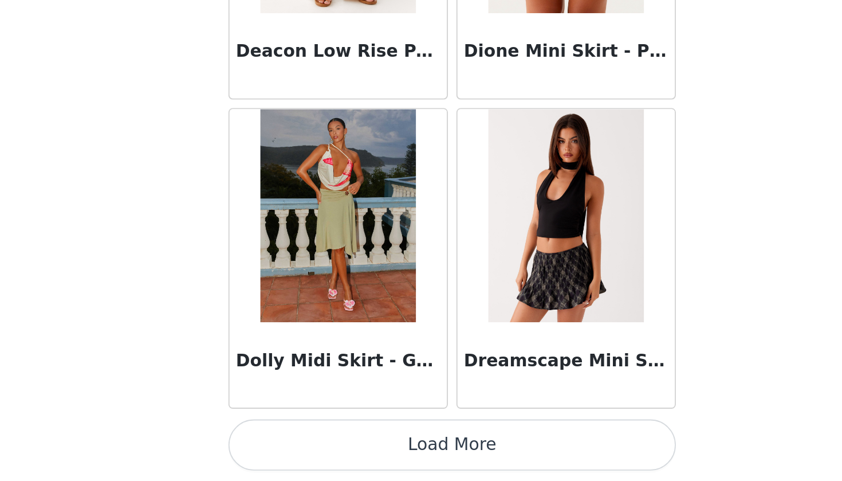
click at [301, 448] on button "Load More" at bounding box center [421, 462] width 241 height 28
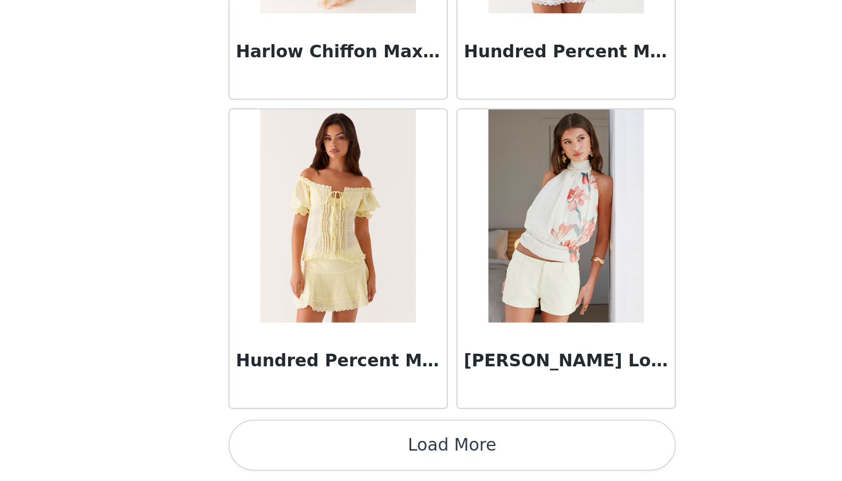
scroll to position [4597, 0]
click at [301, 448] on button "Load More" at bounding box center [421, 462] width 241 height 28
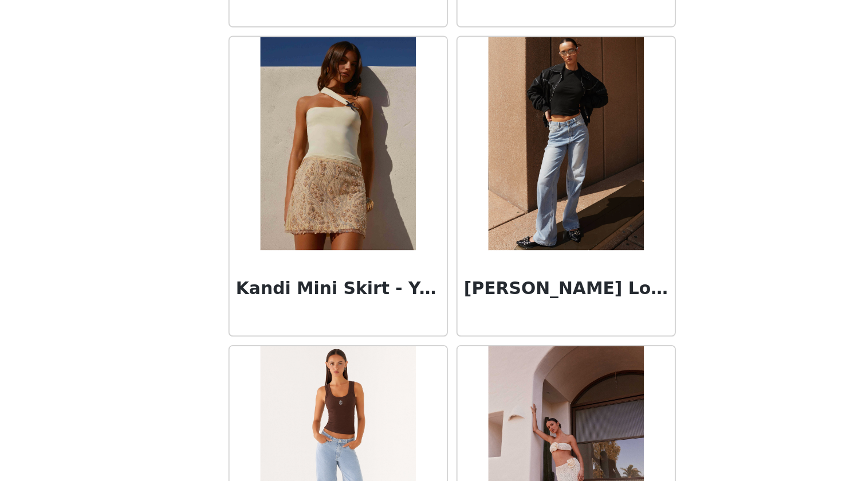
scroll to position [4968, 0]
click at [441, 242] on img at bounding box center [482, 299] width 83 height 115
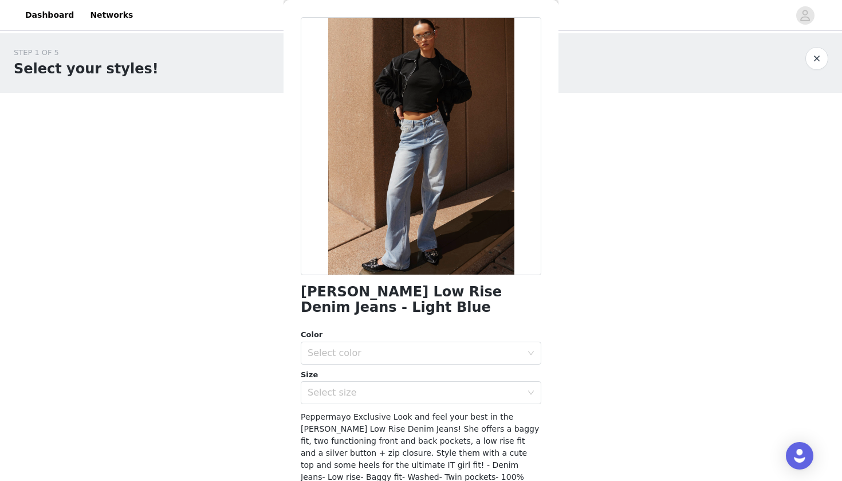
scroll to position [0, 0]
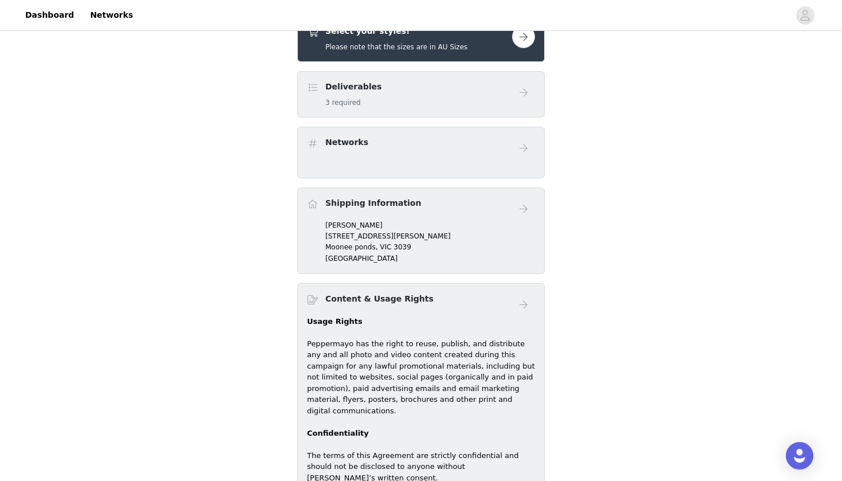
scroll to position [266, 0]
